Goal: Communication & Community: Share content

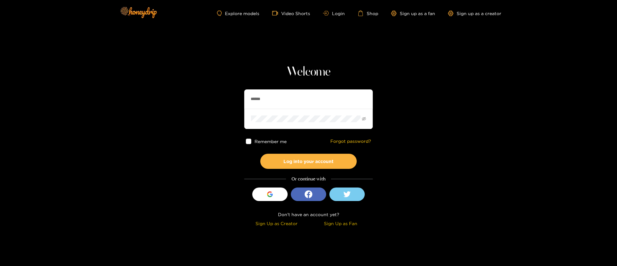
click at [294, 104] on input "******" at bounding box center [308, 98] width 129 height 19
click at [309, 166] on button "Log into your account" at bounding box center [308, 161] width 96 height 15
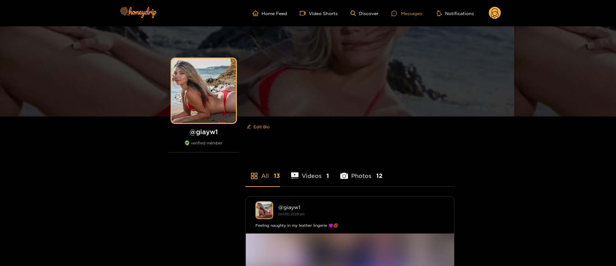
click at [410, 11] on div "Messages" at bounding box center [406, 13] width 31 height 7
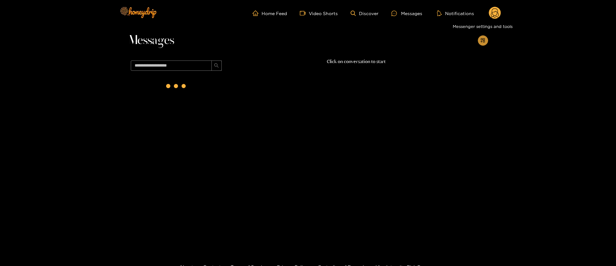
click at [481, 37] on button "button" at bounding box center [483, 40] width 10 height 10
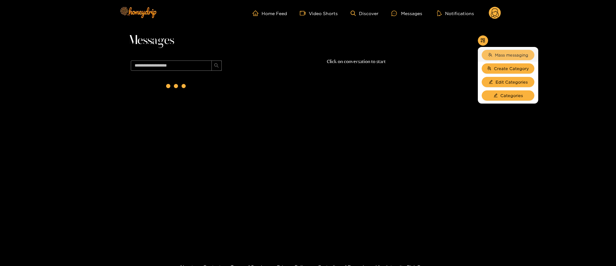
click at [499, 52] on span "Mass messaging" at bounding box center [511, 55] width 33 height 6
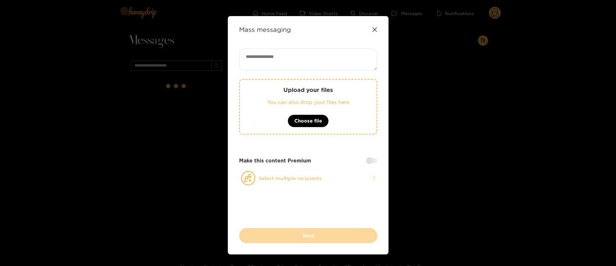
click at [292, 40] on div "Mass messaging Upload your files You can also drop your files here Choose file …" at bounding box center [308, 135] width 161 height 238
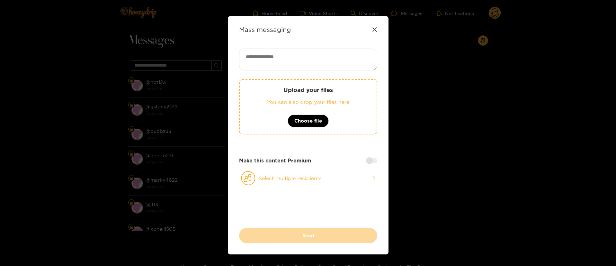
click at [298, 52] on textarea at bounding box center [308, 60] width 138 height 22
paste textarea "**********"
type textarea "**********"
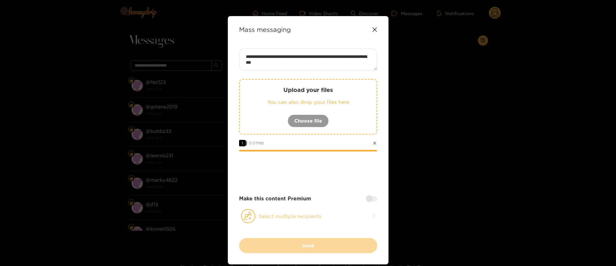
click at [308, 215] on button "Select multiple recipients" at bounding box center [308, 216] width 138 height 15
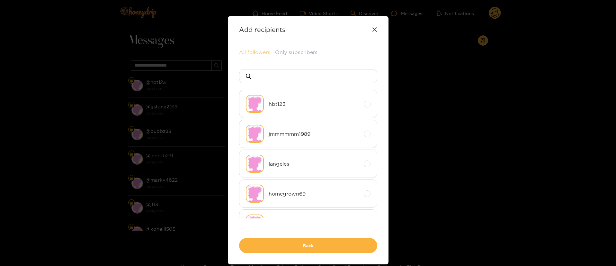
click at [255, 50] on button "All followers" at bounding box center [254, 53] width 31 height 8
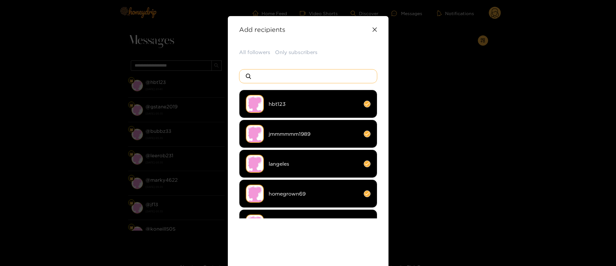
click at [272, 72] on input at bounding box center [310, 75] width 113 height 13
type input "*"
click at [310, 99] on li "hbt123" at bounding box center [308, 104] width 138 height 28
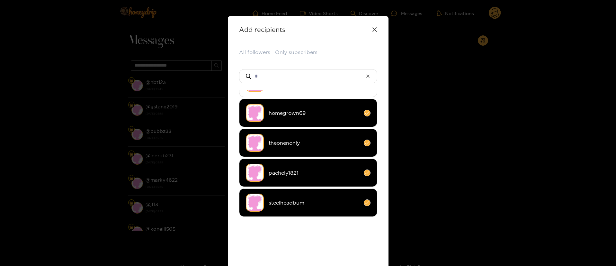
scroll to position [48, 0]
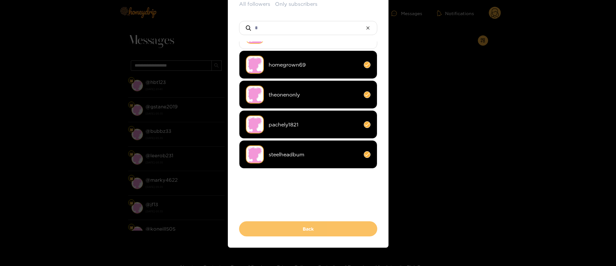
drag, startPoint x: 313, startPoint y: 227, endPoint x: 339, endPoint y: 193, distance: 42.4
click at [313, 227] on button "Back" at bounding box center [308, 228] width 138 height 15
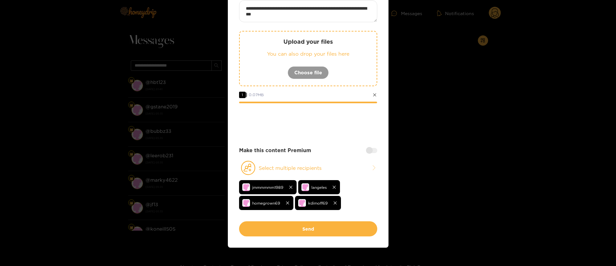
click at [368, 151] on div at bounding box center [371, 150] width 11 height 5
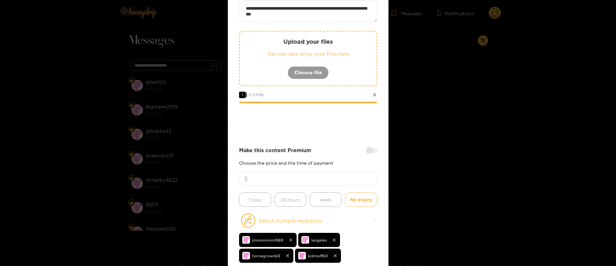
click at [343, 185] on input "number" at bounding box center [308, 179] width 138 height 14
type input "**"
click at [344, 111] on div at bounding box center [308, 121] width 138 height 26
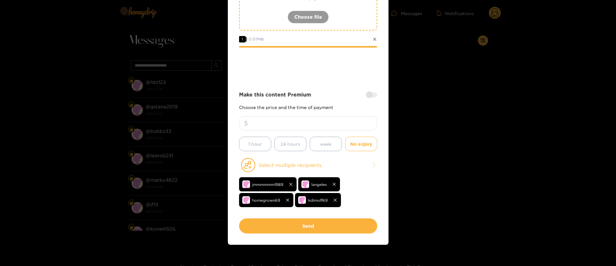
scroll to position [108, 0]
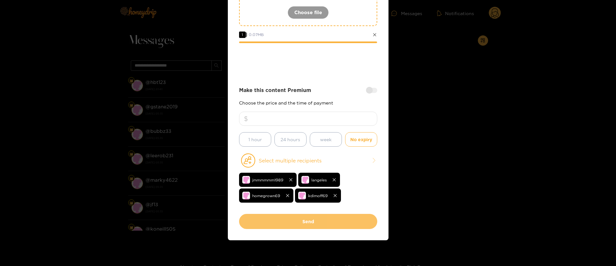
click at [324, 226] on button "Send" at bounding box center [308, 221] width 138 height 15
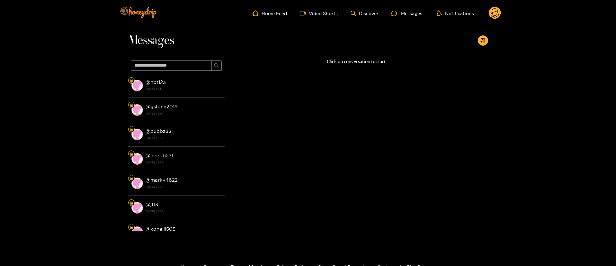
click at [491, 14] on circle at bounding box center [495, 13] width 12 height 12
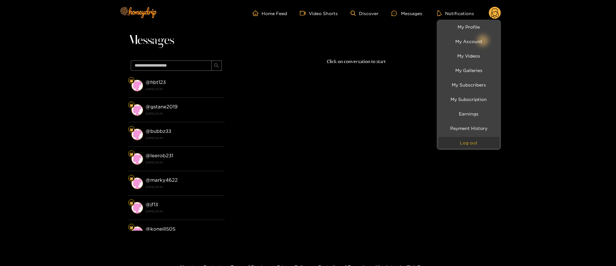
click at [468, 143] on button "Log out" at bounding box center [468, 142] width 61 height 11
